Goal: Information Seeking & Learning: Learn about a topic

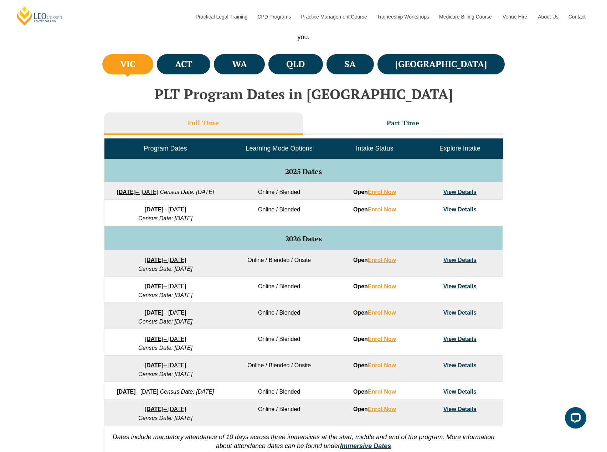
scroll to position [285, 0]
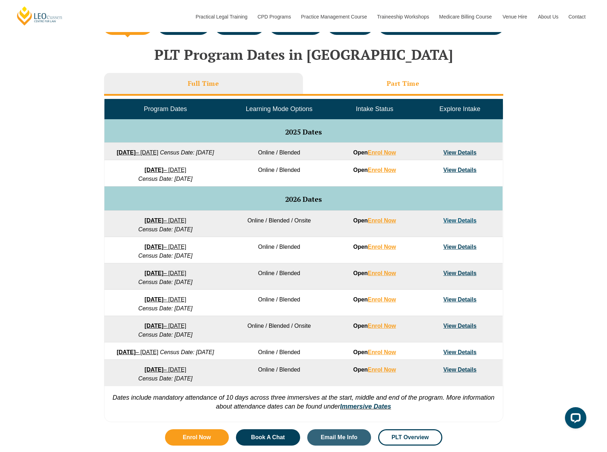
drag, startPoint x: 410, startPoint y: 66, endPoint x: 417, endPoint y: 86, distance: 21.1
click at [410, 69] on div "PLT Program Dates in Victoria Full Time Part Time Program Dates Learning Mode O…" at bounding box center [303, 233] width 406 height 386
click at [417, 86] on h3 "Part Time" at bounding box center [402, 83] width 33 height 8
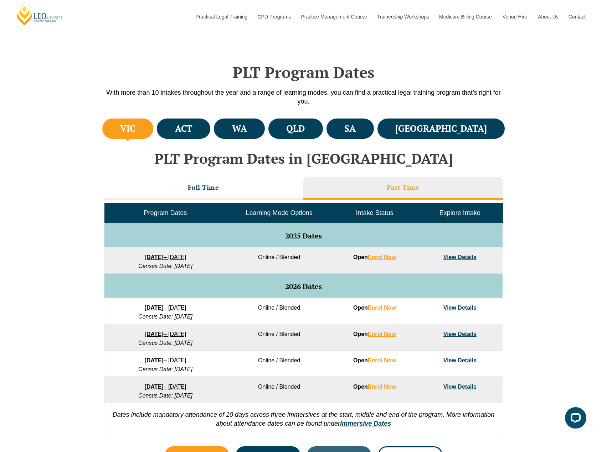
scroll to position [178, 0]
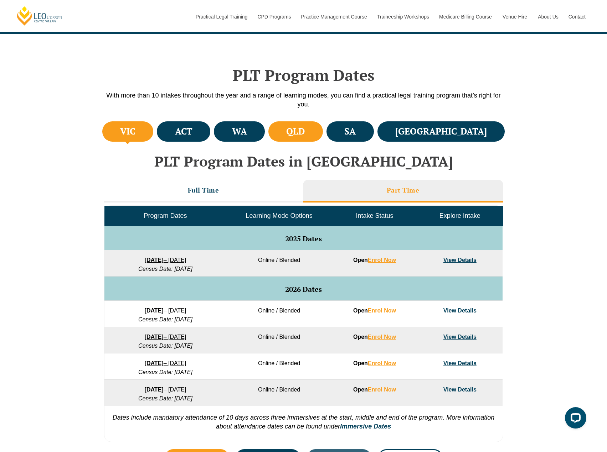
click at [323, 125] on li "QLD" at bounding box center [295, 131] width 54 height 20
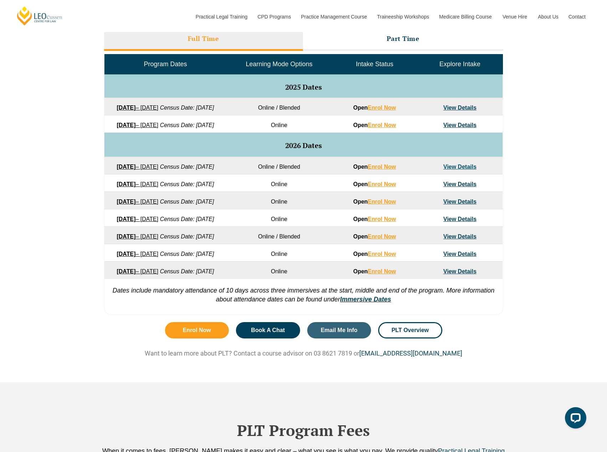
scroll to position [356, 0]
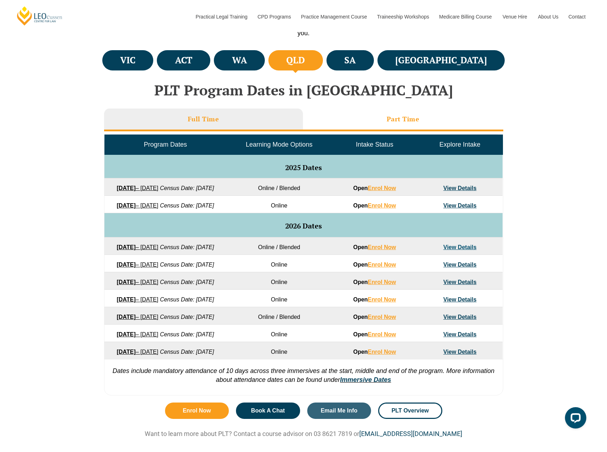
click at [406, 116] on h3 "Part Time" at bounding box center [402, 119] width 33 height 8
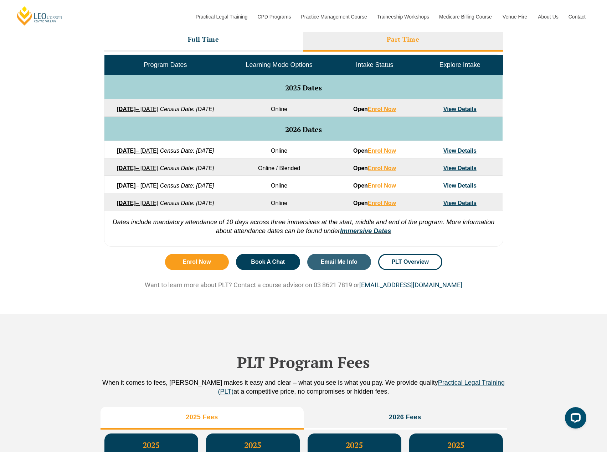
scroll to position [321, 0]
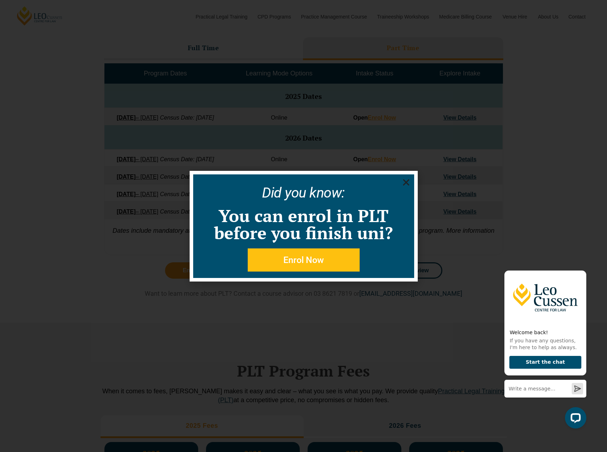
click at [407, 180] on icon "Close" at bounding box center [405, 182] width 9 height 9
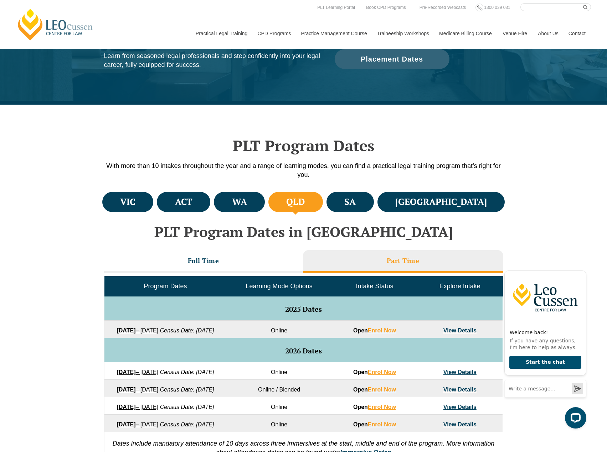
scroll to position [107, 0]
